Goal: Find specific page/section: Find specific page/section

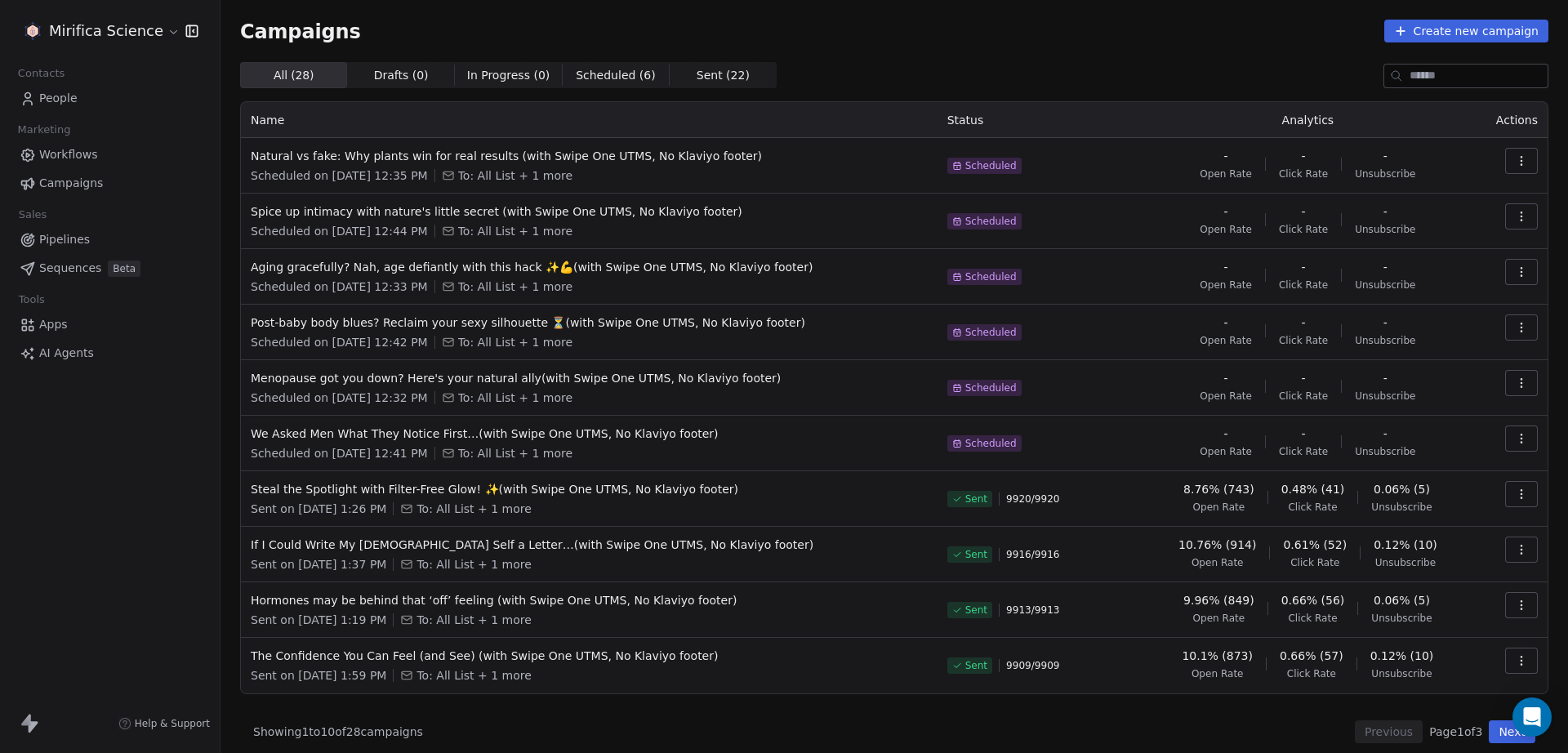
click at [70, 467] on div "Mirifica Science Contacts People Marketing Workflows Campaigns Sales Pipelines …" at bounding box center [110, 376] width 220 height 753
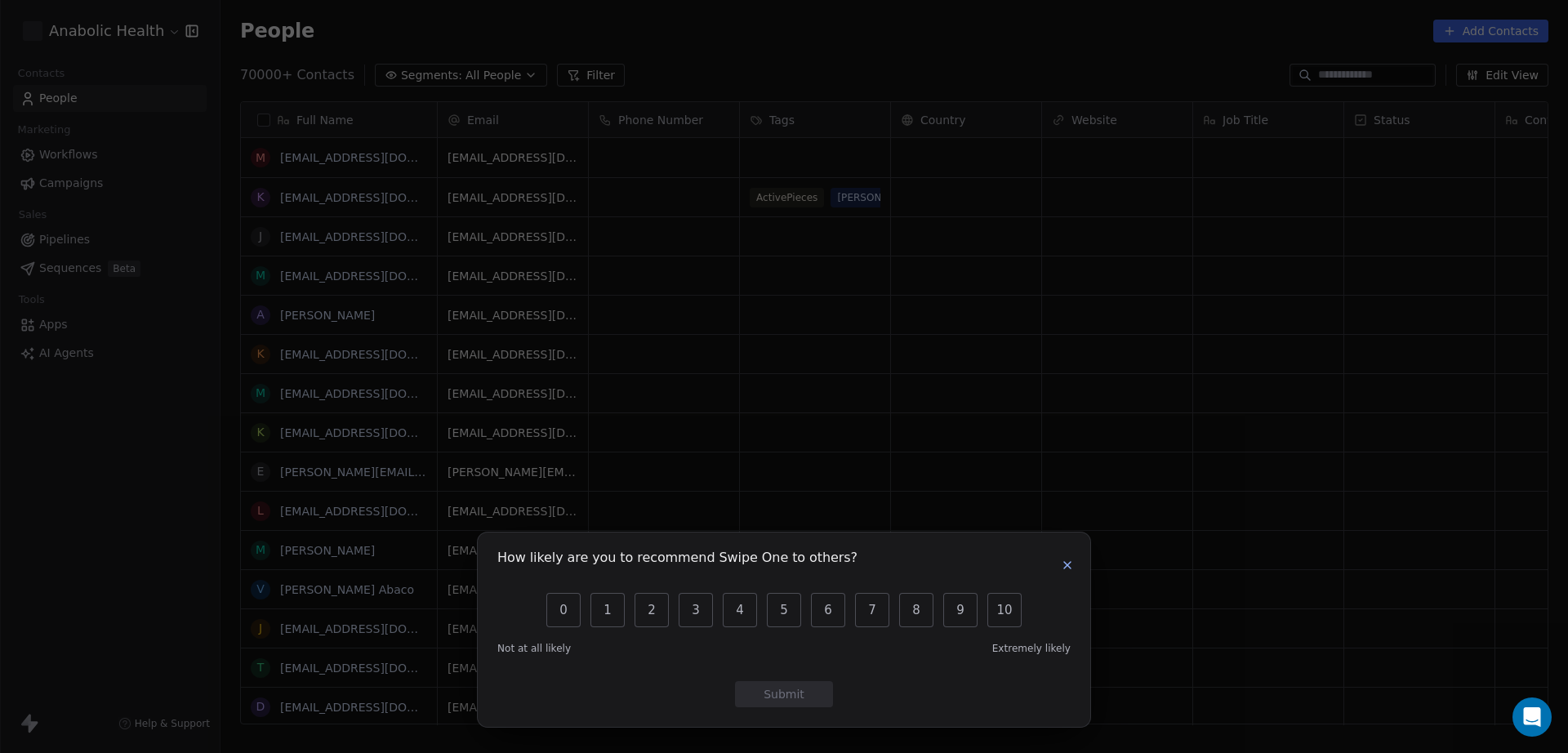
scroll to position [647, 1332]
click at [73, 33] on div "How likely are you to recommend Swipe One to others? 0 1 2 3 4 5 6 7 8 9 10 Not…" at bounding box center [784, 376] width 1568 height 753
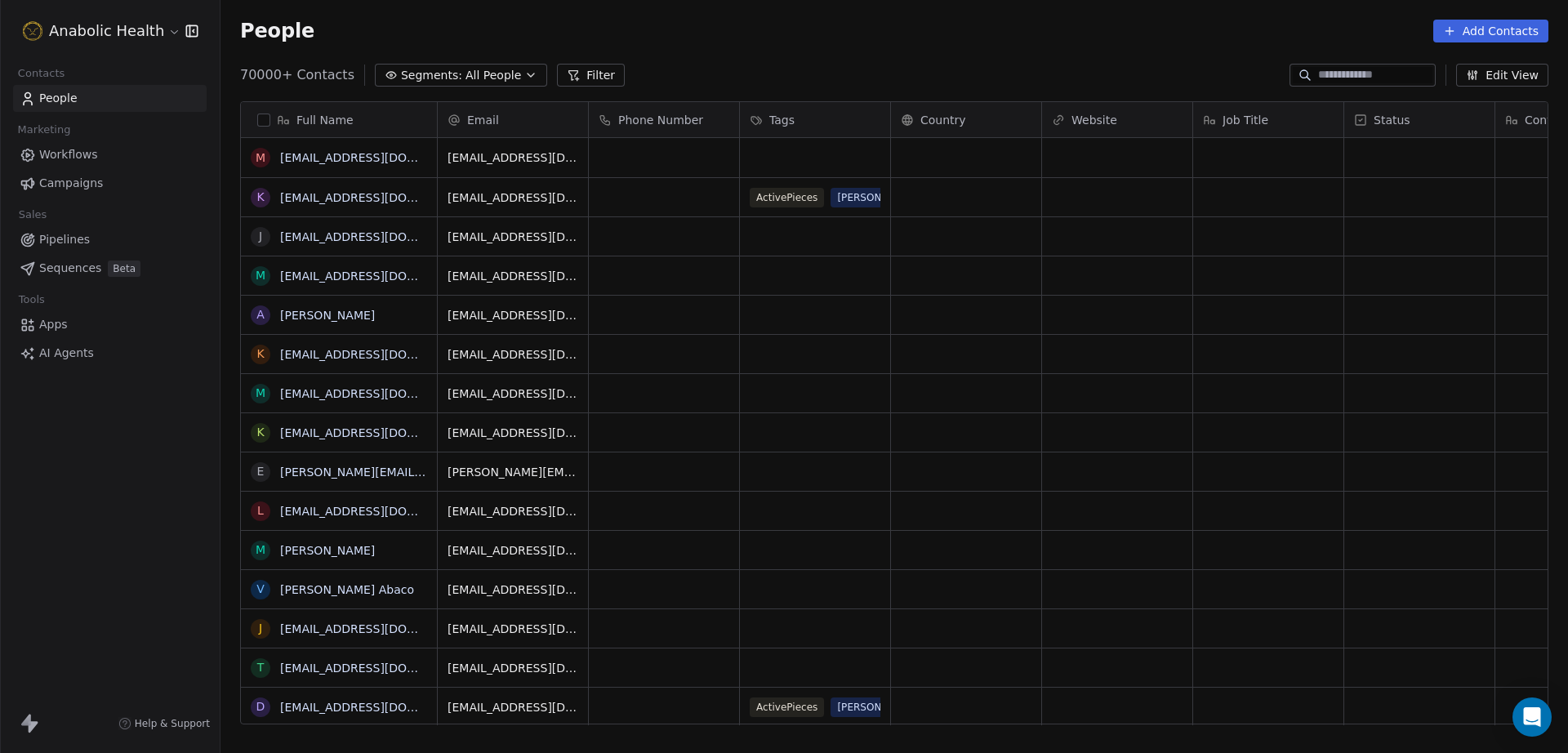
click at [106, 43] on html "Anabolic Health Contacts People Marketing Workflows Campaigns Sales Pipelines S…" at bounding box center [784, 376] width 1568 height 753
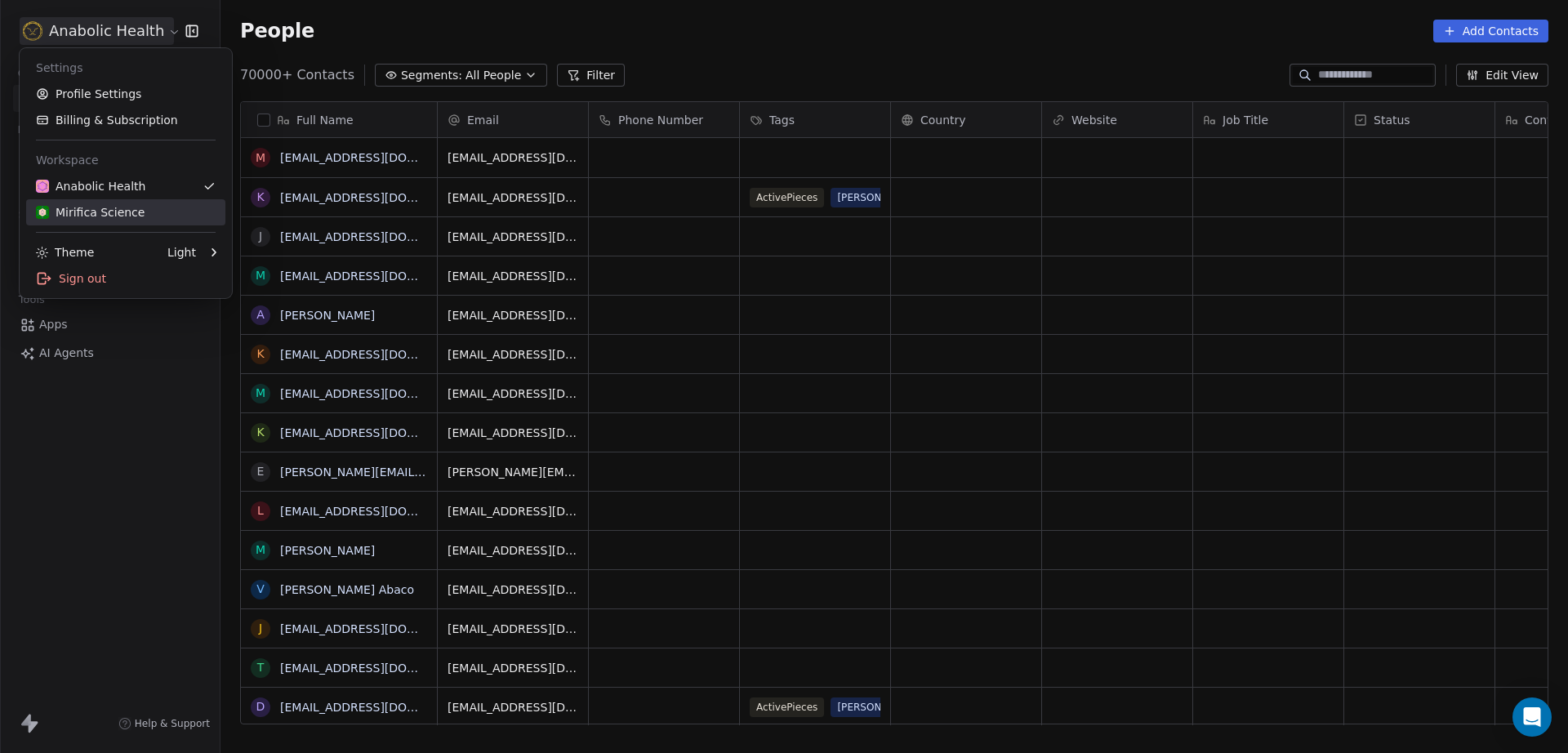
click at [159, 206] on div "Mirifica Science" at bounding box center [126, 212] width 180 height 17
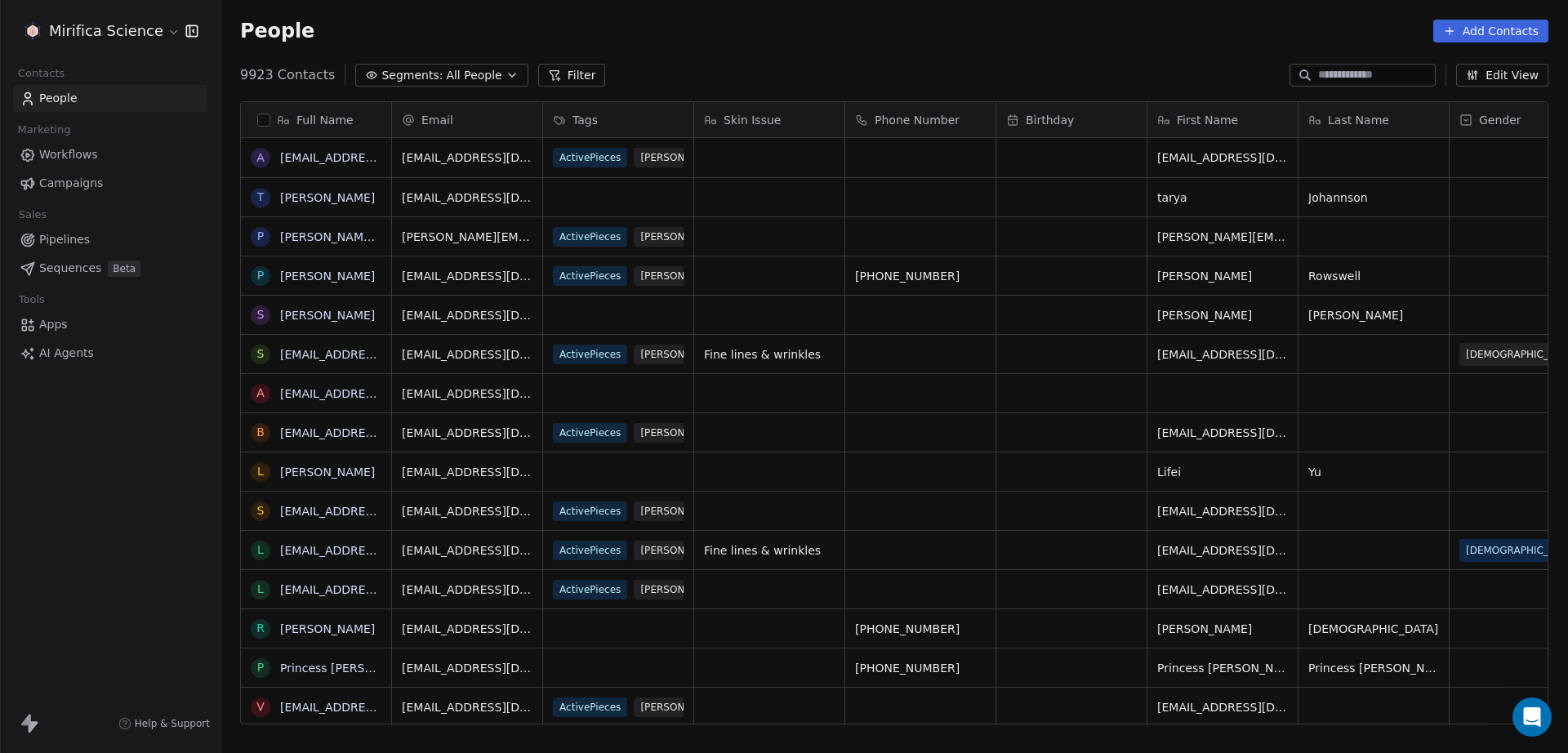
scroll to position [647, 1332]
click at [102, 190] on link "Campaigns" at bounding box center [110, 183] width 194 height 27
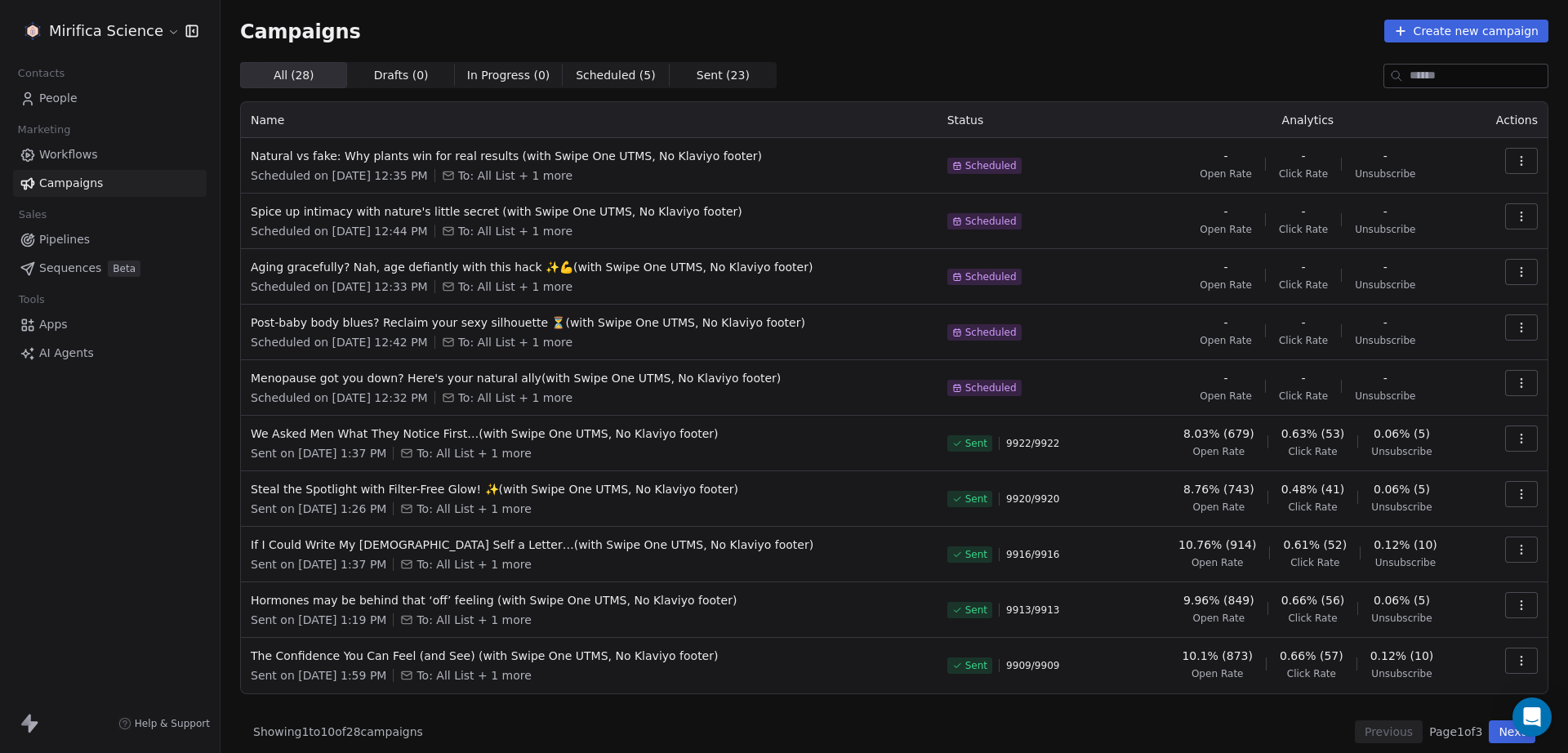
click at [1051, 444] on span "9922 / 9922" at bounding box center [1032, 442] width 53 height 13
